Goal: Task Accomplishment & Management: Complete application form

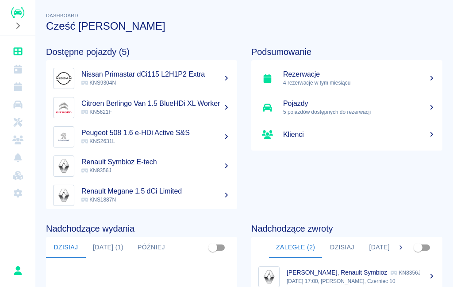
click at [406, 69] on link "Rezerwacje 4 rezerwacje w tym miesiącu" at bounding box center [346, 78] width 191 height 29
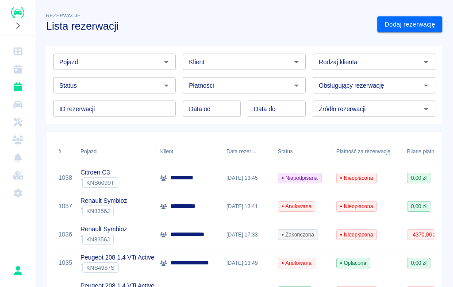
click at [415, 23] on link "Dodaj rezerwację" at bounding box center [409, 24] width 65 height 16
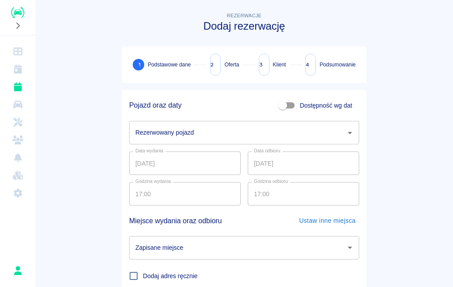
click at [338, 131] on input "Rezerwowany pojazd" at bounding box center [237, 132] width 209 height 15
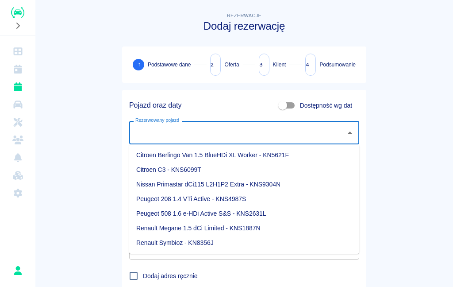
click at [229, 238] on li "Renault Symbioz - KN8356J" at bounding box center [244, 242] width 230 height 15
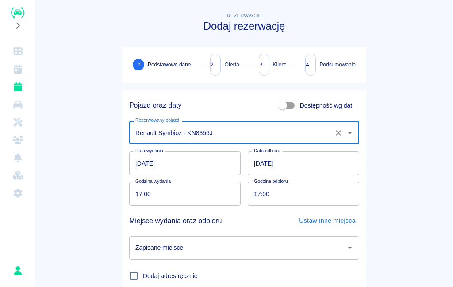
type input "Renault Symbioz - KN8356J"
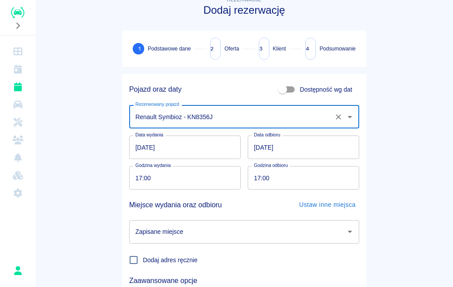
click at [146, 150] on input "[DATE]" at bounding box center [184, 146] width 111 height 23
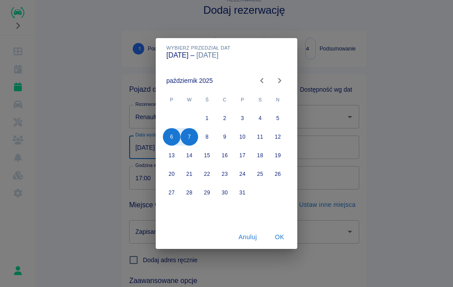
click at [208, 115] on button "1" at bounding box center [207, 118] width 18 height 18
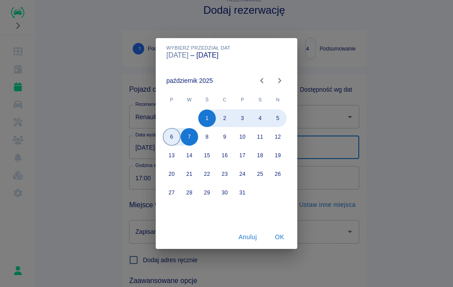
type input "[DATE]"
click at [285, 238] on button "OK" at bounding box center [279, 237] width 28 height 16
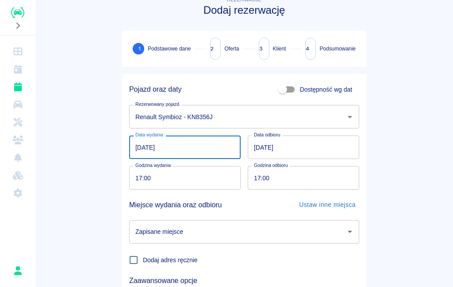
click at [171, 176] on input "17:00" at bounding box center [181, 177] width 105 height 23
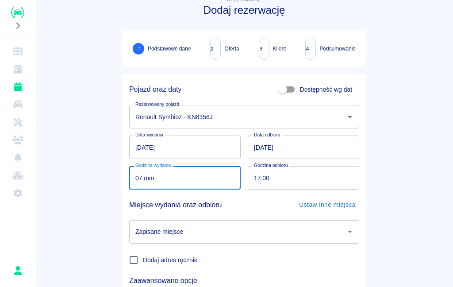
click at [140, 179] on input "07:mm" at bounding box center [181, 177] width 105 height 23
type input "17:00"
click at [400, 206] on main "Rezerwacje Dodaj rezerwację 1 Podstawowe dane 2 Oferta 3 Klient 4 Podsumowanie …" at bounding box center [244, 174] width 418 height 358
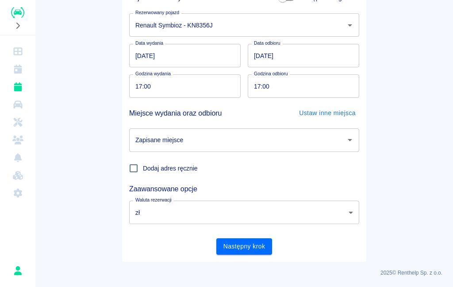
scroll to position [107, 0]
click at [346, 144] on icon "Otwórz" at bounding box center [350, 140] width 11 height 11
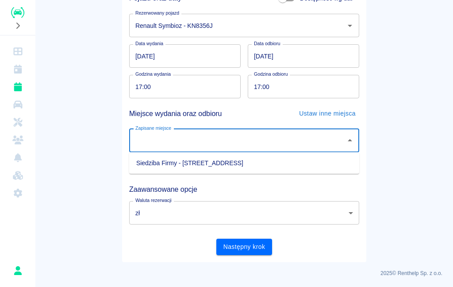
click at [286, 165] on li "Siedziba Firmy - [STREET_ADDRESS]" at bounding box center [244, 163] width 230 height 15
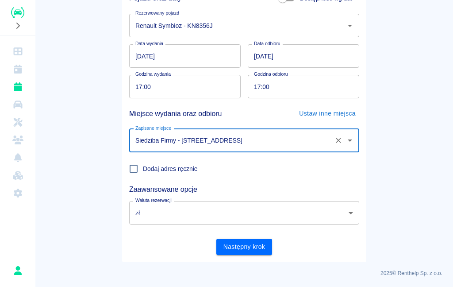
type input "Siedziba Firmy - [STREET_ADDRESS]"
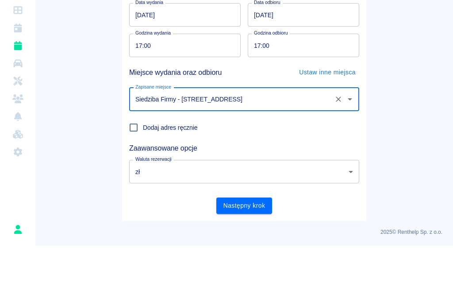
click at [262, 238] on button "Następny krok" at bounding box center [244, 246] width 56 height 16
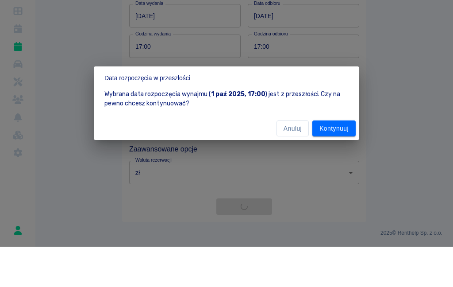
scroll to position [0, 0]
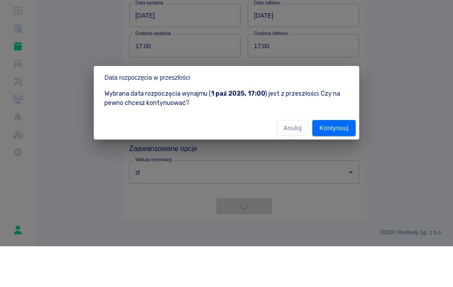
click at [344, 161] on button "Kontynuuj" at bounding box center [333, 169] width 43 height 16
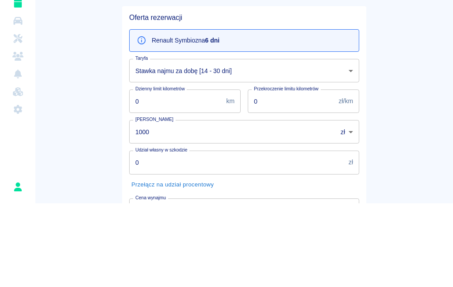
click at [350, 70] on body "Używamy plików Cookies, by zapewnić Ci najlepsze możliwe doświadczenie. Aby dow…" at bounding box center [226, 143] width 453 height 287
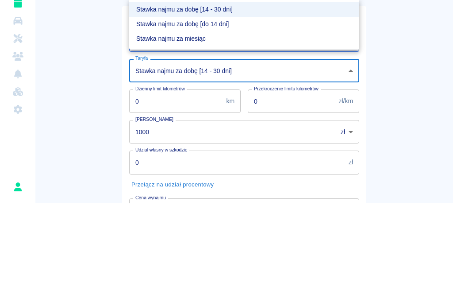
click at [331, 100] on li "Stawka najmu za dobę [do 14 dni]" at bounding box center [244, 107] width 230 height 15
type input "e5e8caa0-2856-414d-9dbe-1912e0560734"
type input "1140"
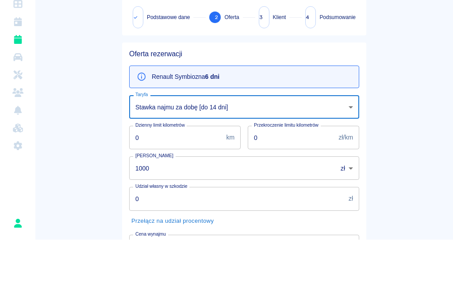
click at [351, 167] on body "Używamy plików Cookies, by zapewnić Ci najlepsze możliwe doświadczenie. Aby dow…" at bounding box center [226, 143] width 453 height 287
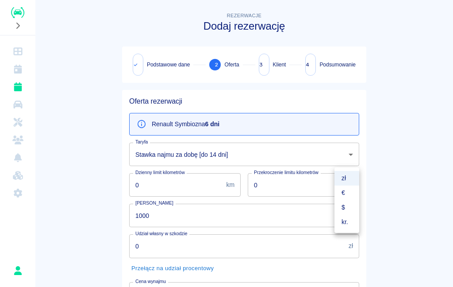
click at [344, 178] on li "zł" at bounding box center [346, 178] width 25 height 15
click at [291, 221] on input "1000" at bounding box center [230, 215] width 202 height 23
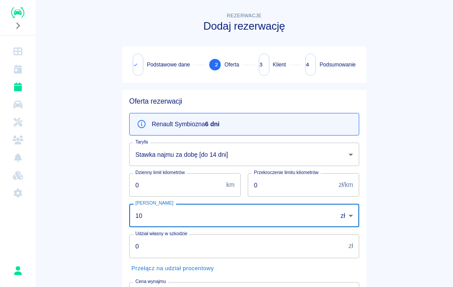
type input "1"
type input "0"
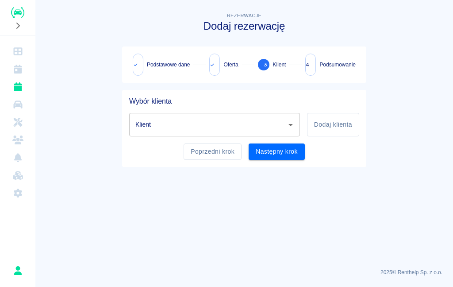
click at [220, 148] on button "Poprzedni krok" at bounding box center [213, 151] width 58 height 16
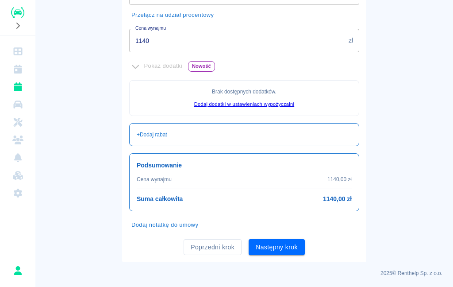
scroll to position [253, 0]
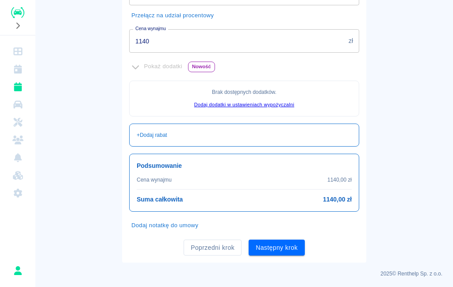
click at [285, 249] on button "Następny krok" at bounding box center [277, 247] width 56 height 16
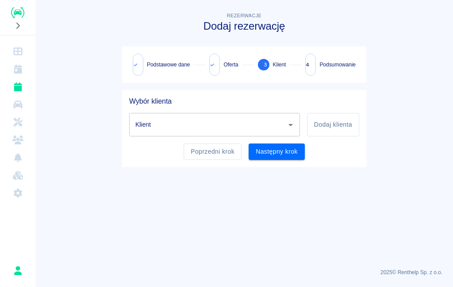
scroll to position [0, 0]
click at [290, 122] on icon "Otwórz" at bounding box center [290, 124] width 11 height 11
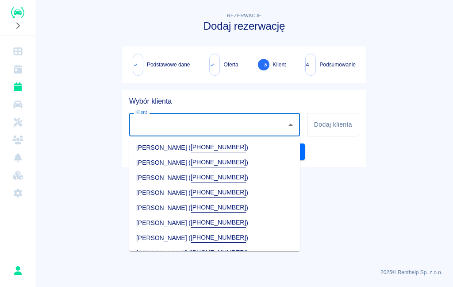
click at [343, 197] on main "Rezerwacje Dodaj rezerwację Podstawowe dane Oferta 3 Klient 4 Podsumowanie Wybó…" at bounding box center [244, 136] width 418 height 250
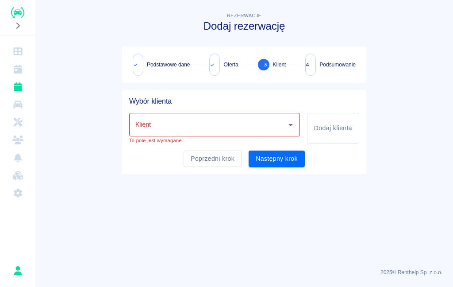
click at [330, 123] on button "Dodaj klienta" at bounding box center [333, 128] width 52 height 31
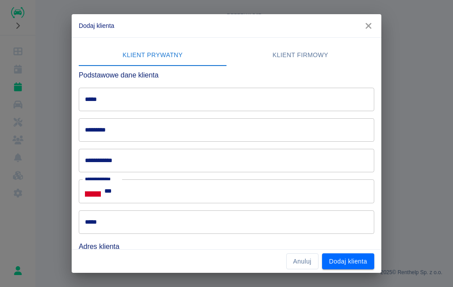
click at [370, 25] on icon "button" at bounding box center [369, 25] width 12 height 9
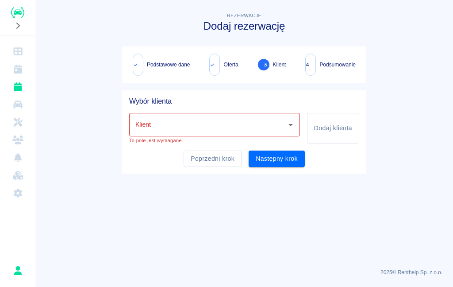
click at [279, 124] on input "Klient" at bounding box center [208, 124] width 150 height 15
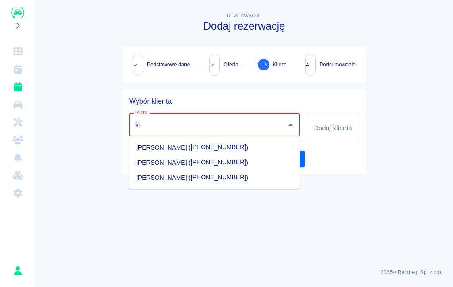
click at [241, 166] on li "[PERSON_NAME] ( [PHONE_NUMBER] )" at bounding box center [214, 162] width 171 height 15
type input "[PERSON_NAME] ([PHONE_NUMBER])"
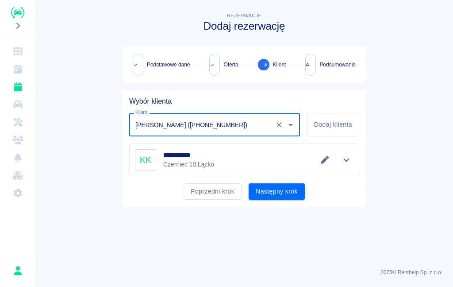
click at [290, 190] on button "Następny krok" at bounding box center [277, 191] width 56 height 16
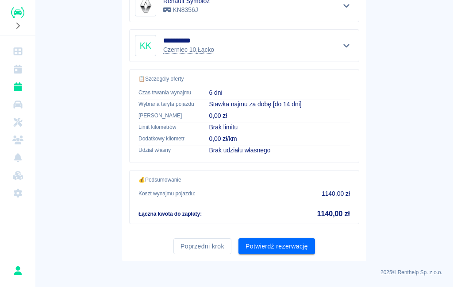
scroll to position [201, 0]
click at [300, 250] on button "Potwierdź rezerwację" at bounding box center [276, 246] width 77 height 16
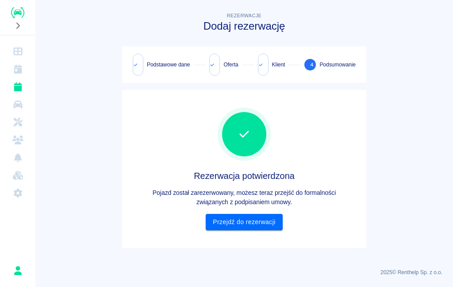
scroll to position [0, 0]
click at [271, 226] on link "Przejdź do rezerwacji" at bounding box center [244, 222] width 77 height 16
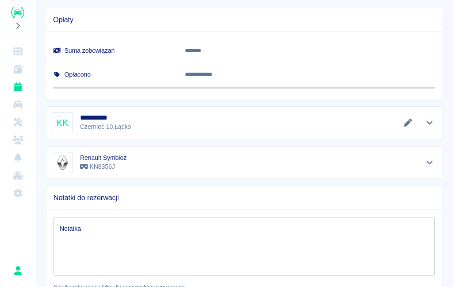
scroll to position [446, 0]
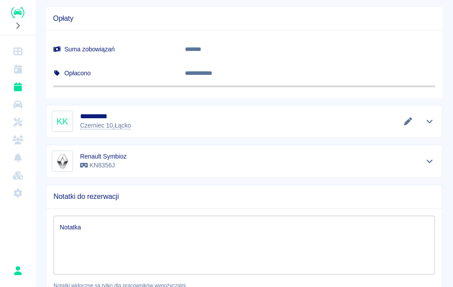
click at [160, 129] on div "**********" at bounding box center [244, 121] width 385 height 21
click at [409, 123] on icon "Edytuj dane" at bounding box center [408, 121] width 10 height 8
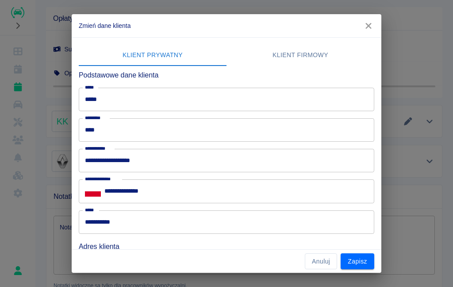
click at [367, 24] on icon "button" at bounding box center [368, 26] width 6 height 6
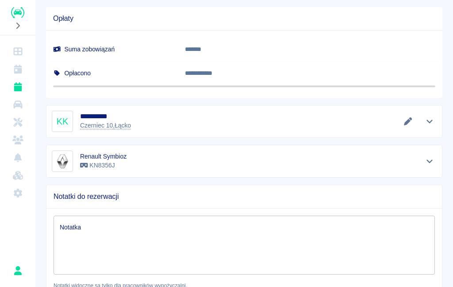
click at [436, 119] on button "Pokaż szczegóły" at bounding box center [430, 121] width 15 height 12
